Goal: Information Seeking & Learning: Find specific fact

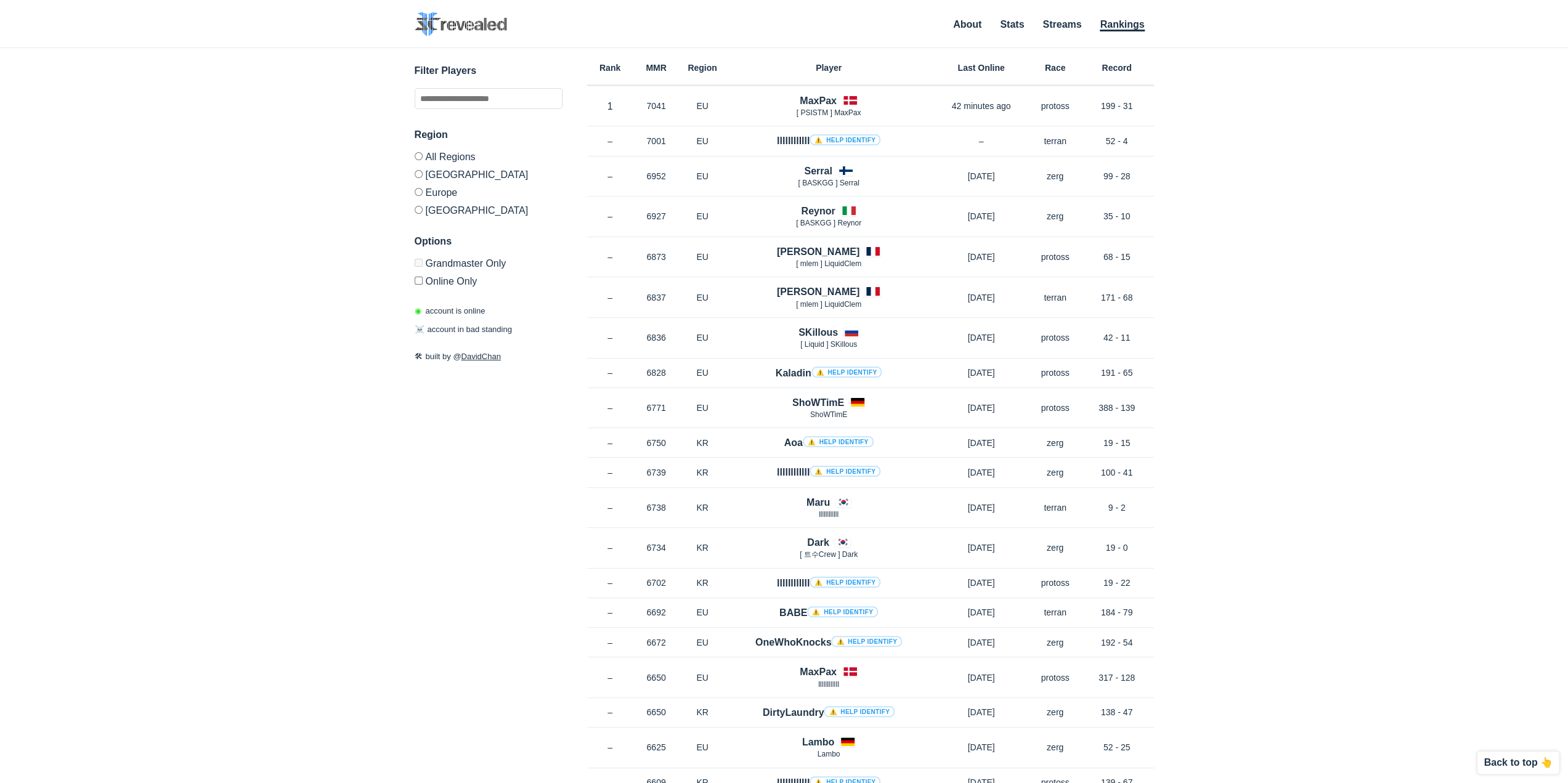
click at [403, 673] on div "✕ Filter Players Region All Regions [GEOGRAPHIC_DATA] [GEOGRAPHIC_DATA] [GEOGRA…" at bounding box center [784, 400] width 1543 height 705
click at [516, 89] on input "text" at bounding box center [488, 98] width 148 height 21
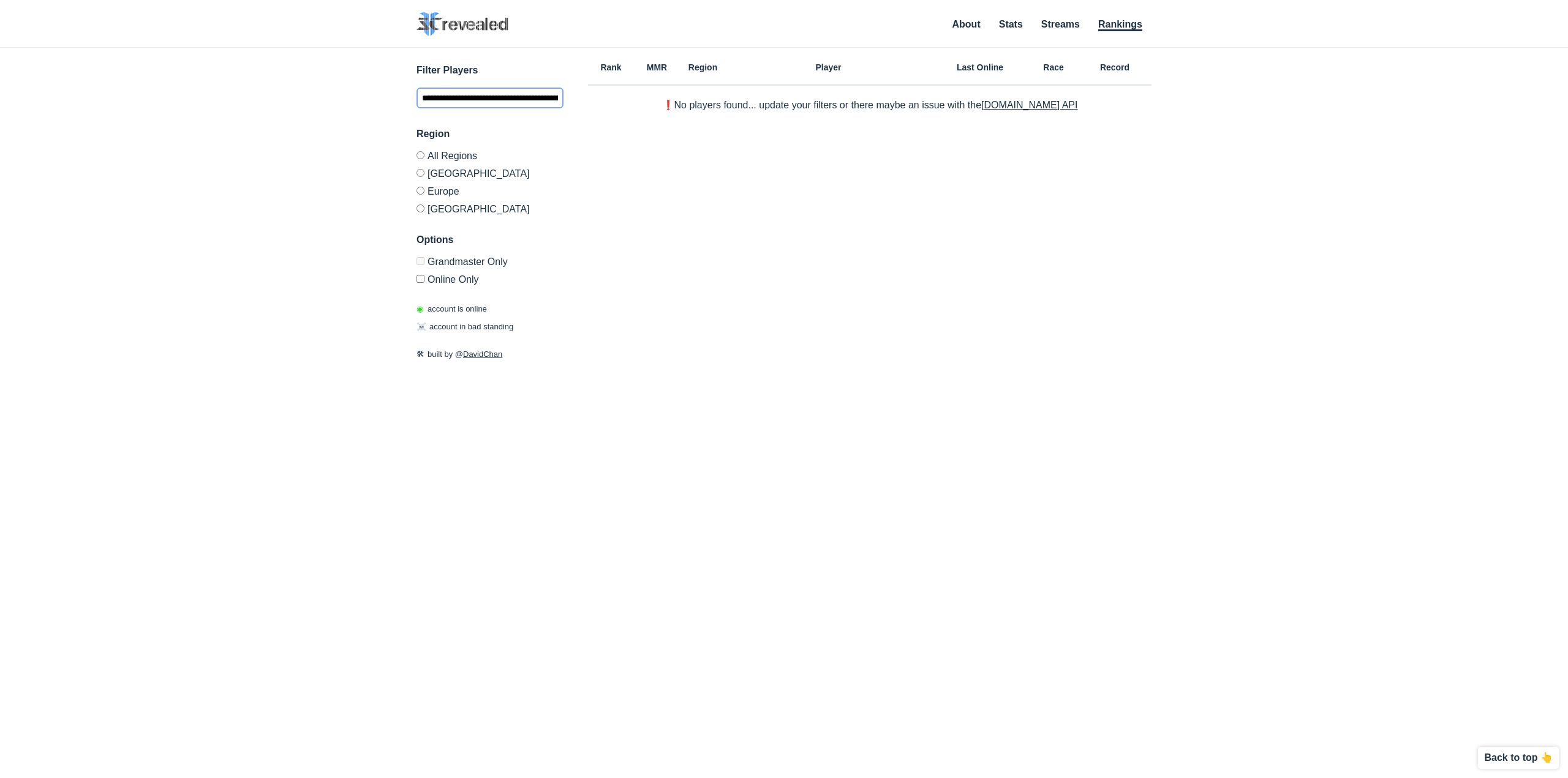
scroll to position [0, 67]
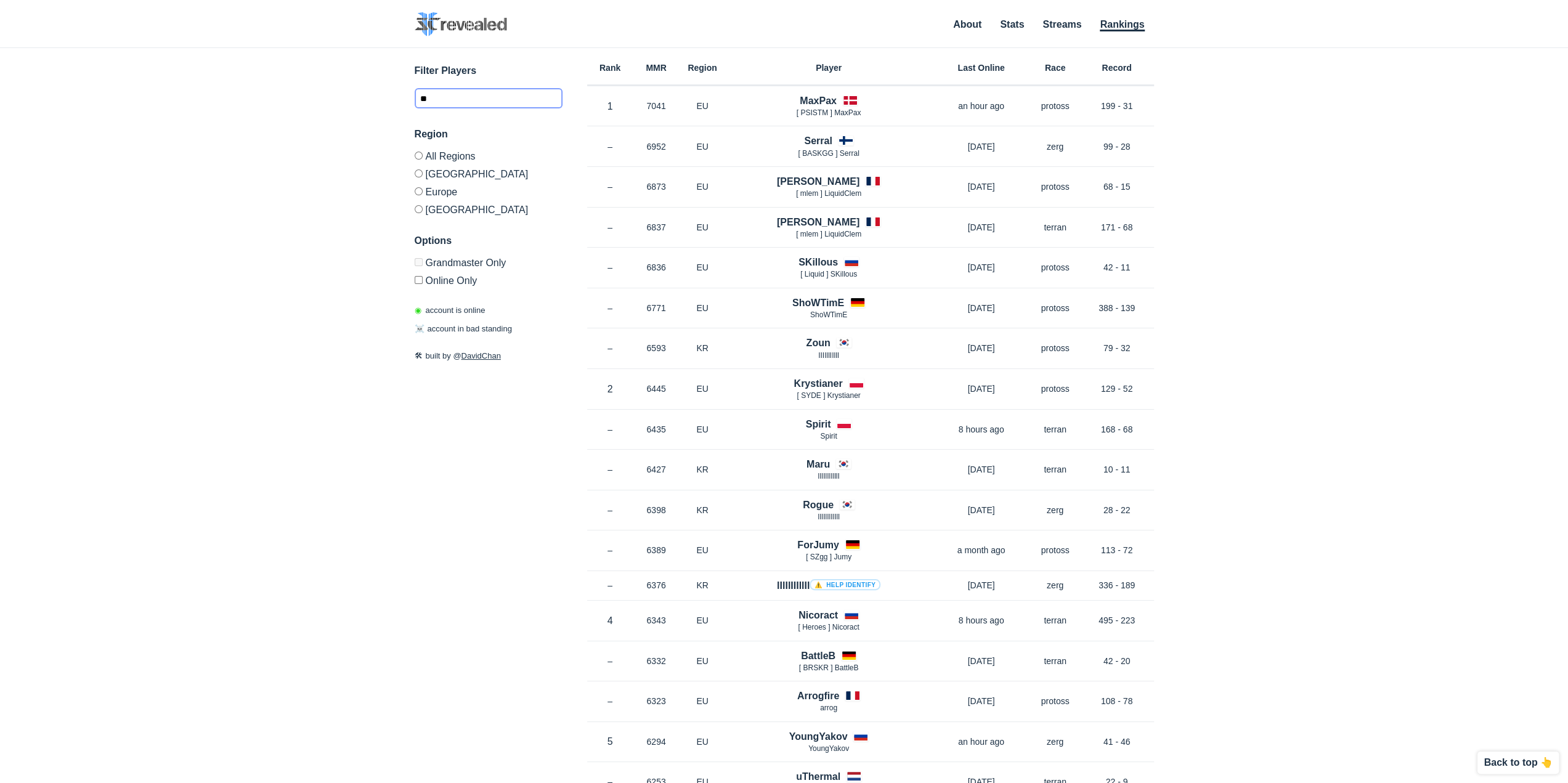
type input "*"
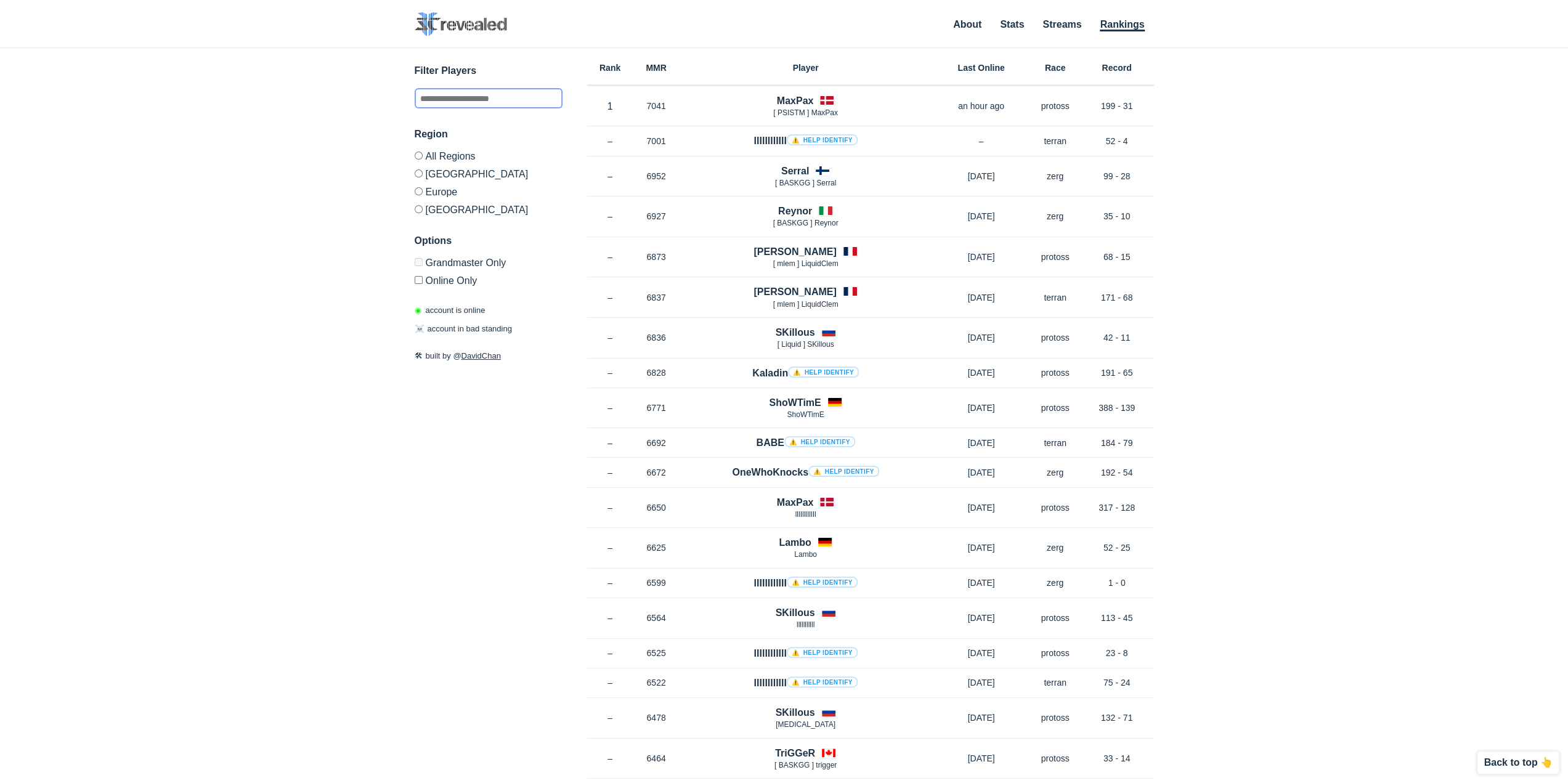
click at [518, 93] on input "text" at bounding box center [488, 98] width 148 height 21
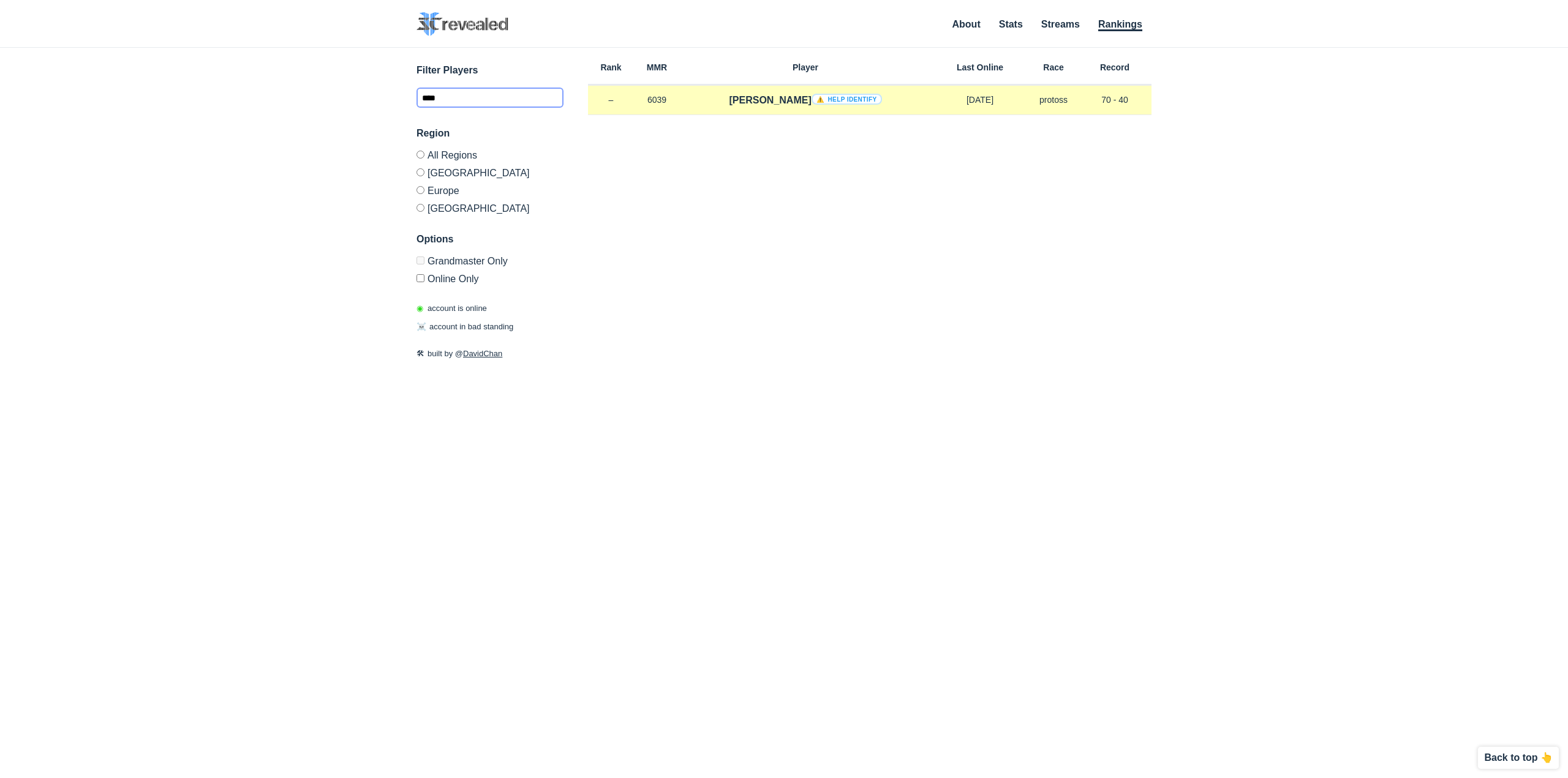
type input "****"
click at [708, 100] on div "yuki ⚠️ Help identify" at bounding box center [805, 100] width 251 height 14
click at [762, 98] on h4 "yuki ⚠️ Help identify" at bounding box center [805, 100] width 153 height 14
click at [986, 102] on p "[DATE]" at bounding box center [980, 100] width 98 height 13
